Goal: Check status: Check status

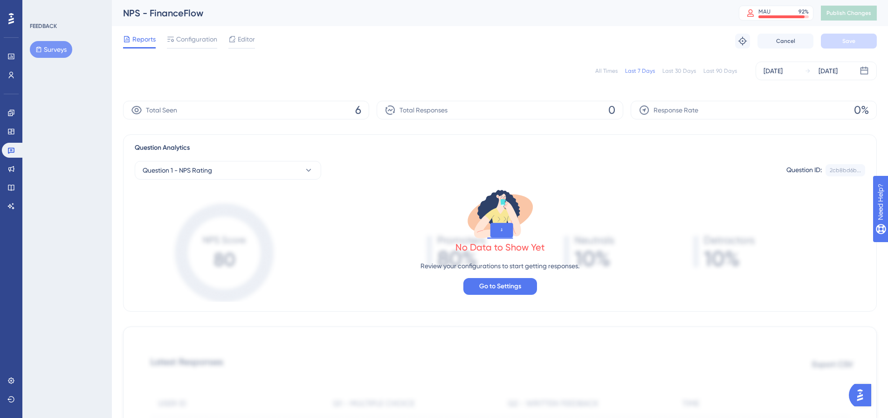
click at [37, 56] on button "Surveys" at bounding box center [51, 49] width 42 height 17
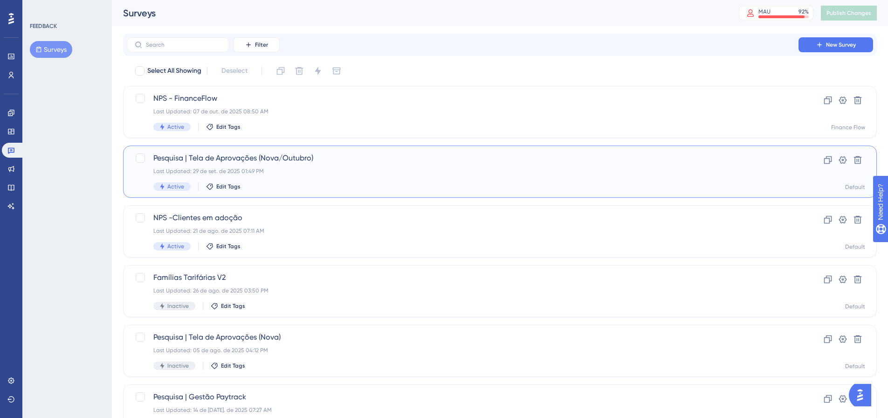
click at [234, 164] on div "Pesquisa | Tela de Aprovações (Nova/Outubro) Last Updated: 29 de set. de 2025 0…" at bounding box center [462, 171] width 618 height 38
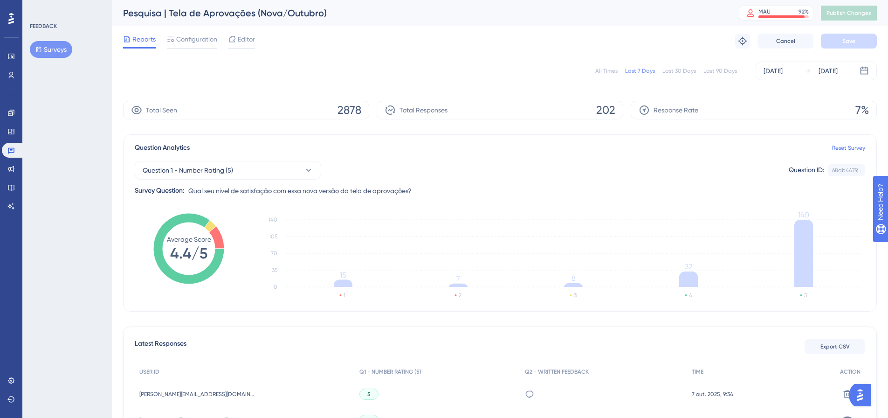
click at [616, 74] on div "All Times" at bounding box center [606, 70] width 22 height 7
click at [654, 73] on div "Last 7 Days" at bounding box center [640, 70] width 30 height 7
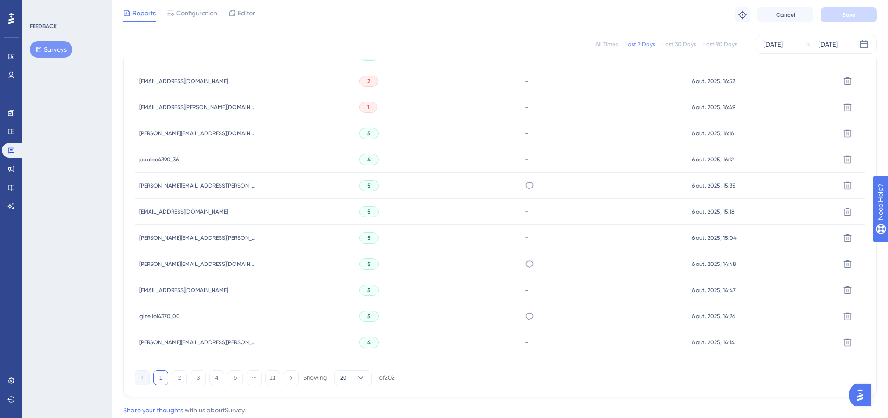
scroll to position [525, 0]
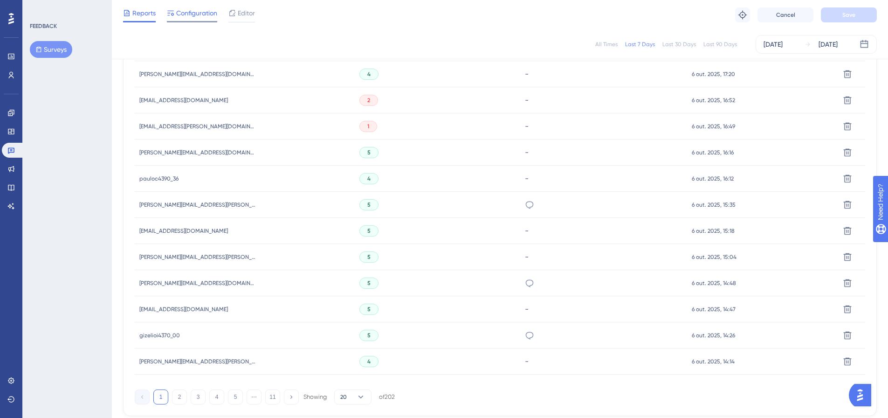
click at [196, 16] on span "Configuration" at bounding box center [196, 12] width 41 height 11
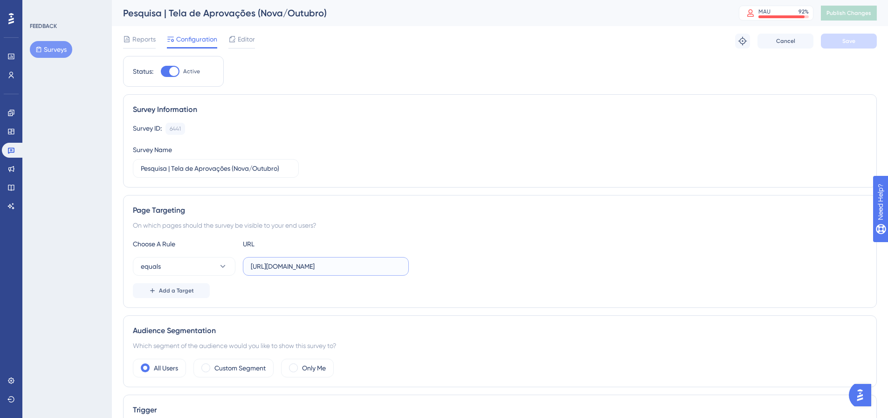
click at [336, 265] on input "[URL][DOMAIN_NAME]" at bounding box center [326, 266] width 150 height 10
click at [431, 196] on div "Page Targeting On which pages should the survey be visible to your end users? C…" at bounding box center [500, 251] width 754 height 113
click at [316, 269] on input "[URL][DOMAIN_NAME]" at bounding box center [326, 266] width 150 height 10
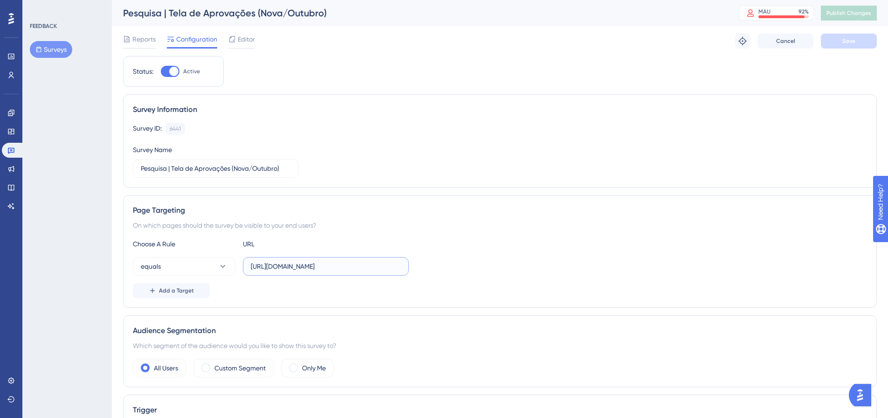
click at [316, 269] on input "[URL][DOMAIN_NAME]" at bounding box center [326, 266] width 150 height 10
click at [403, 169] on div "Survey ID: 6441 Copy Survey Name Pesquisa | Tela de Aprovações (Nova/Outubro)" at bounding box center [500, 150] width 734 height 55
click at [54, 49] on button "Surveys" at bounding box center [51, 49] width 42 height 17
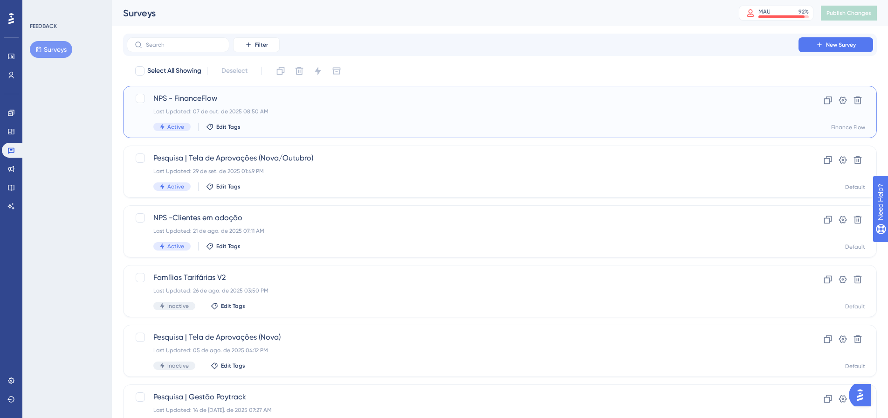
click at [154, 94] on span "NPS - FinanceFlow" at bounding box center [462, 98] width 618 height 11
